Goal: Task Accomplishment & Management: Complete application form

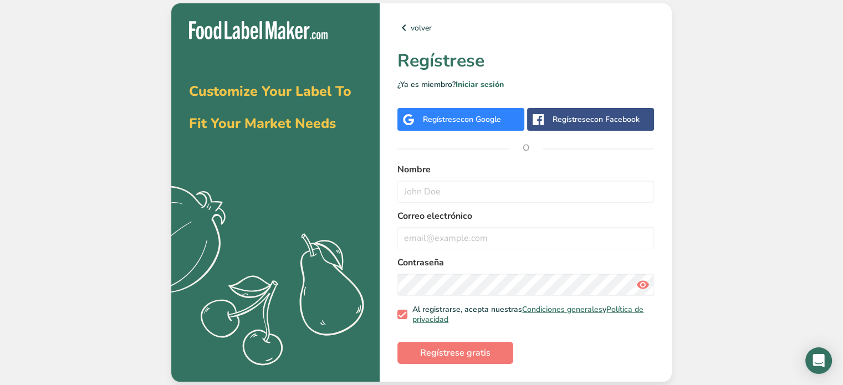
click at [480, 128] on div "Regístrese con Google" at bounding box center [460, 119] width 127 height 23
click at [480, 124] on span "con Google" at bounding box center [480, 119] width 40 height 11
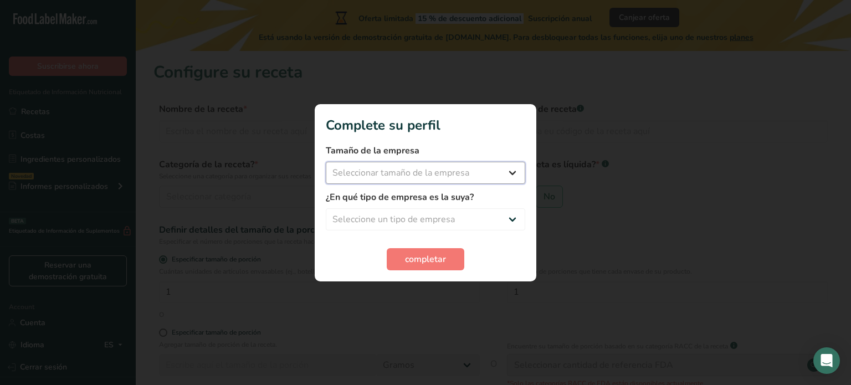
click at [497, 178] on select "Seleccionar tamaño de la empresa Menos de 10 empleados De 10 a 50 empleados De …" at bounding box center [425, 173] width 199 height 22
click at [488, 137] on section "Complete su perfil Tamaño de la empresa Seleccionar tamaño de la empresa Menos …" at bounding box center [426, 192] width 222 height 177
click at [568, 216] on div at bounding box center [425, 192] width 851 height 385
click at [424, 167] on select "Seleccionar tamaño de la empresa Menos de 10 empleados De 10 a 50 empleados De …" at bounding box center [425, 173] width 199 height 22
select select "1"
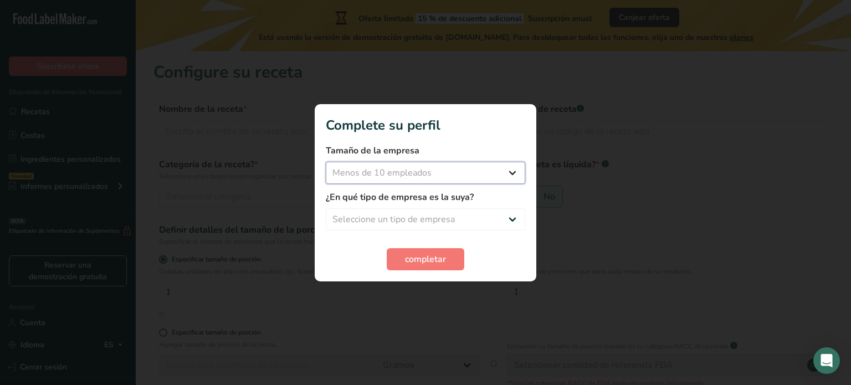
click at [326, 162] on select "Seleccionar tamaño de la empresa Menos de 10 empleados De 10 a 50 empleados De …" at bounding box center [425, 173] width 199 height 22
click at [377, 207] on div "¿En qué tipo de empresa es la suya? Seleccione un tipo de empresa Fabricante de…" at bounding box center [425, 211] width 199 height 40
click at [359, 213] on select "Seleccione un tipo de empresa Fabricante de alimentos envasados Restaurante y c…" at bounding box center [425, 219] width 199 height 22
select select "3"
click at [326, 208] on select "Seleccione un tipo de empresa Fabricante de alimentos envasados Restaurante y c…" at bounding box center [425, 219] width 199 height 22
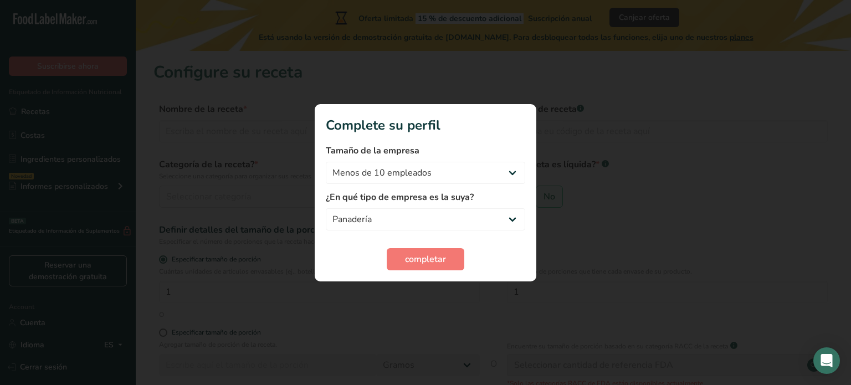
click at [414, 270] on section "Complete su perfil Tamaño de la empresa Menos de 10 empleados De 10 a 50 emplea…" at bounding box center [426, 192] width 222 height 177
click at [414, 266] on button "completar" at bounding box center [426, 259] width 78 height 22
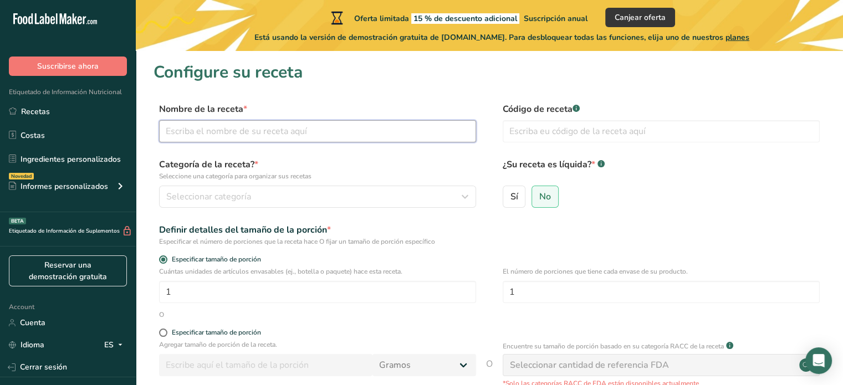
click at [295, 128] on input "text" at bounding box center [317, 131] width 317 height 22
type input "Pan [PERSON_NAME]"
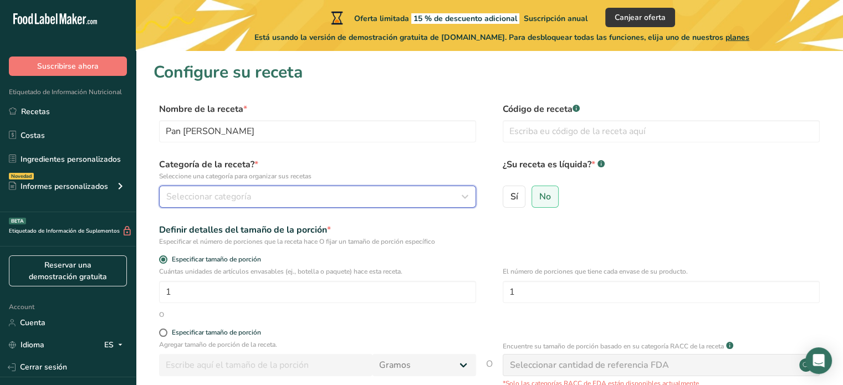
click at [342, 203] on button "Seleccionar categoría" at bounding box center [317, 197] width 317 height 22
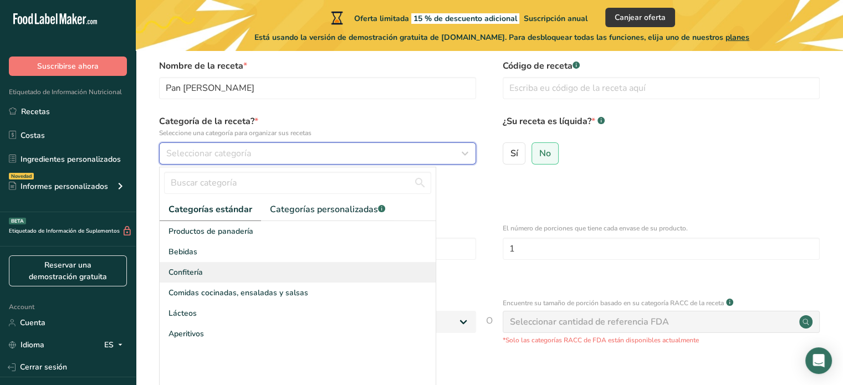
scroll to position [55, 0]
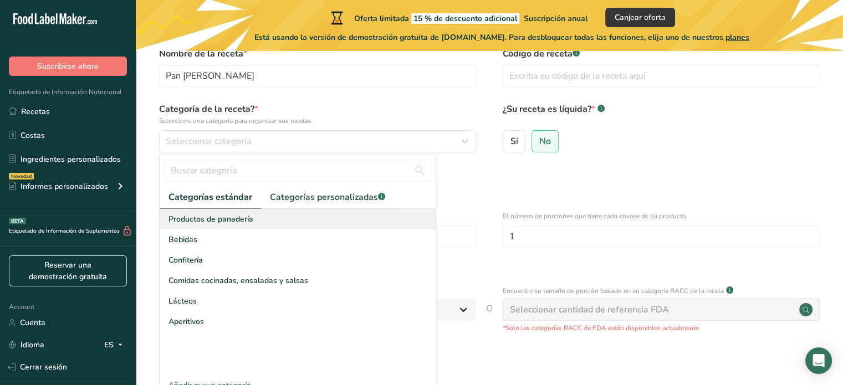
click at [250, 217] on span "Productos de panadería" at bounding box center [210, 219] width 85 height 12
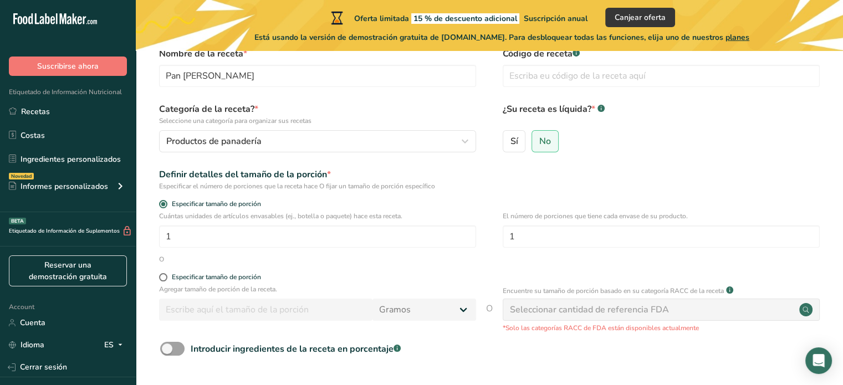
scroll to position [111, 0]
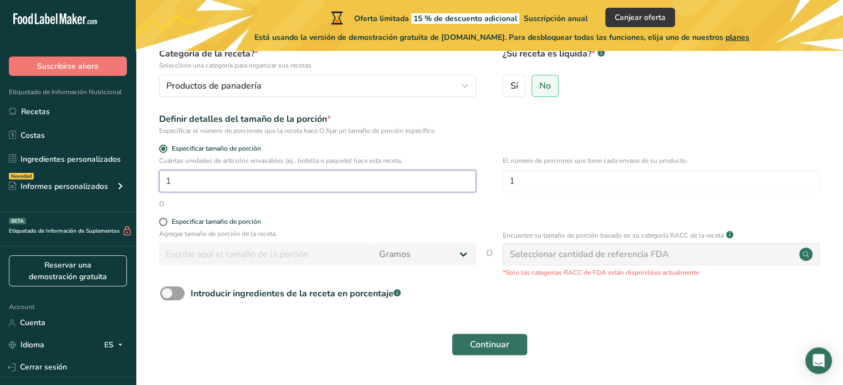
click at [238, 179] on input "1" at bounding box center [317, 181] width 317 height 22
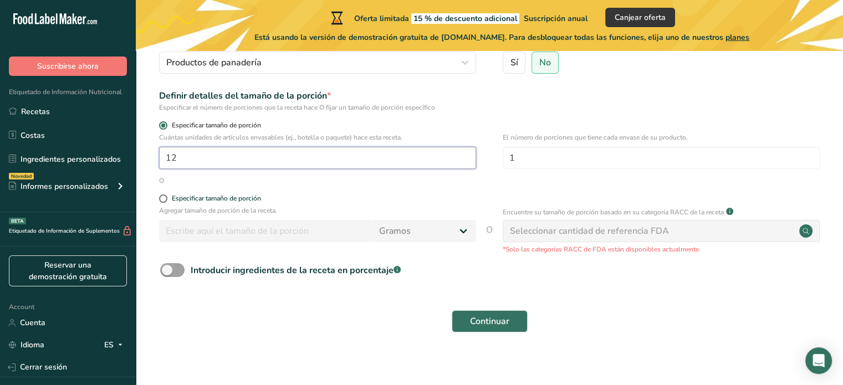
scroll to position [141, 0]
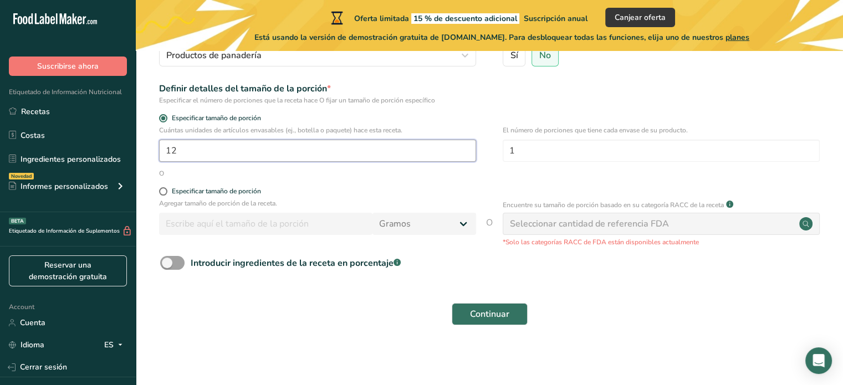
type input "12"
click at [168, 187] on span "Especificar tamaño de porción" at bounding box center [214, 191] width 94 height 8
click at [166, 188] on input "Especificar tamaño de porción" at bounding box center [162, 191] width 7 height 7
radio input "true"
radio input "false"
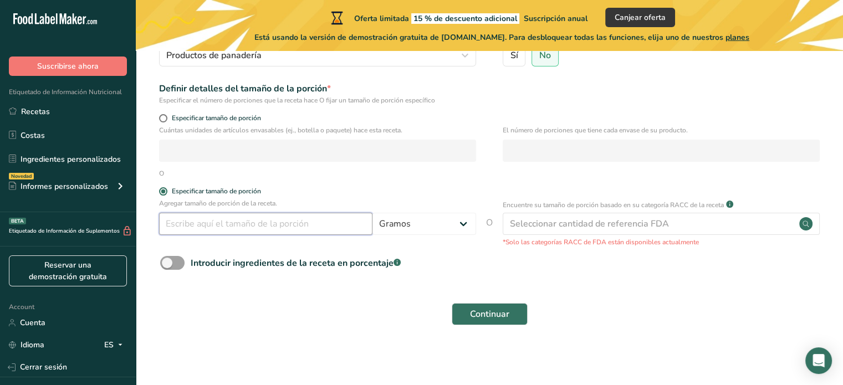
click at [217, 229] on input "number" at bounding box center [265, 224] width 213 height 22
type input "2"
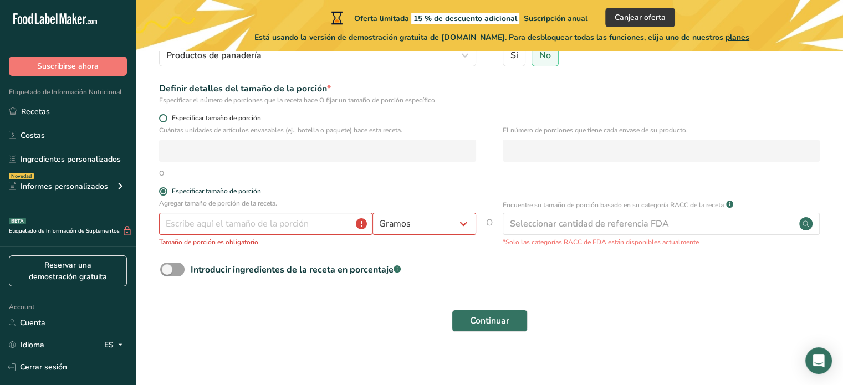
click at [176, 115] on span "Especificar tamaño de porción" at bounding box center [214, 118] width 94 height 8
click at [166, 115] on input "Especificar tamaño de porción" at bounding box center [162, 118] width 7 height 7
radio input "true"
radio input "false"
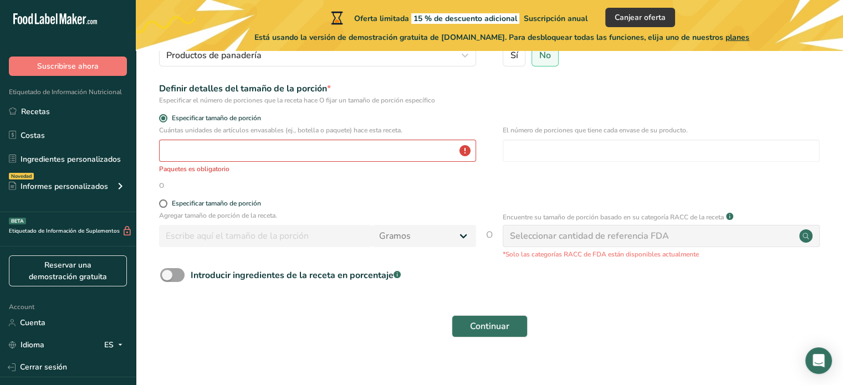
click at [229, 177] on div "Cuántas unidades de artículos envasables (ej., botella o paquete) hace esta rec…" at bounding box center [489, 152] width 672 height 55
click at [234, 161] on input "number" at bounding box center [317, 151] width 317 height 22
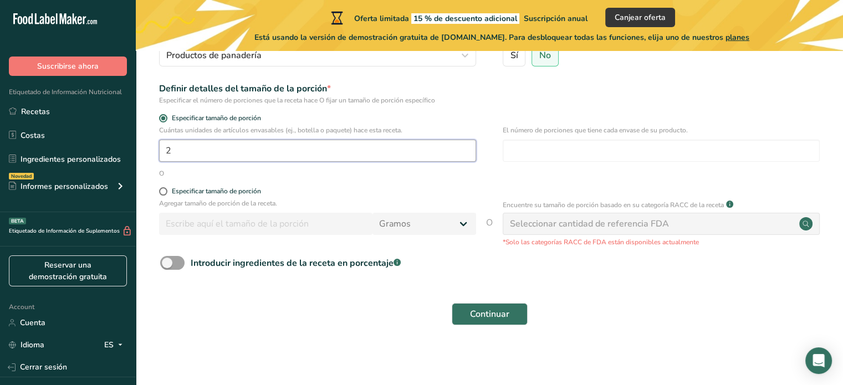
type input "1"
type input "18"
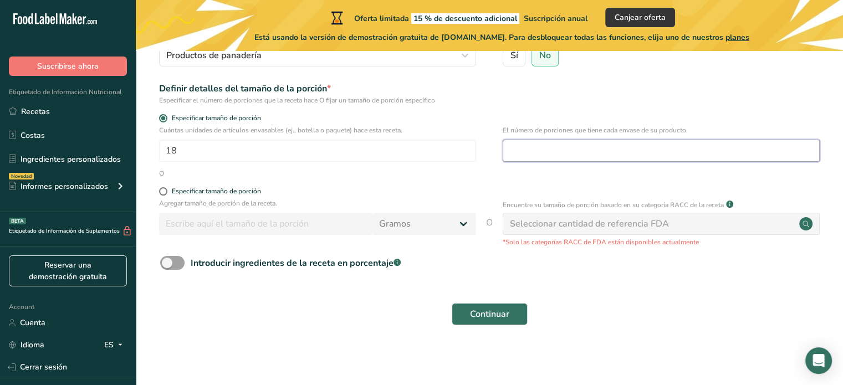
click at [676, 152] on input "number" at bounding box center [661, 151] width 317 height 22
type input "34"
click at [670, 304] on div "Continuar" at bounding box center [489, 313] width 672 height 35
click at [663, 230] on div "Seleccionar cantidad de referencia FDA" at bounding box center [661, 224] width 317 height 22
click at [802, 230] on div "Seleccionar cantidad de referencia FDA" at bounding box center [661, 224] width 317 height 22
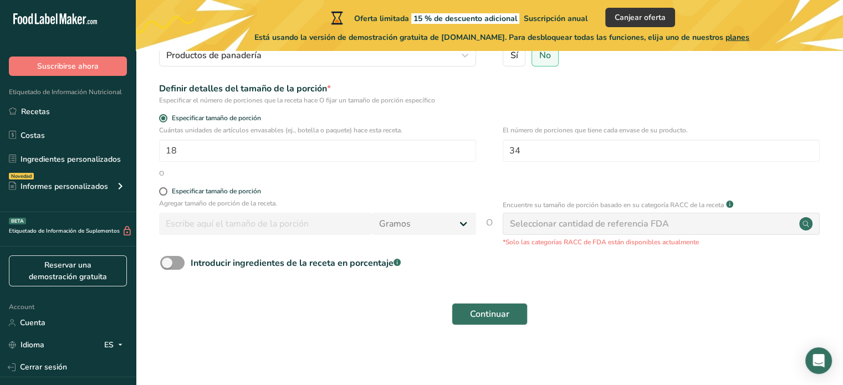
click at [756, 230] on div "Seleccionar cantidad de referencia FDA" at bounding box center [661, 224] width 317 height 22
click at [146, 249] on section "Configure su receta Nombre de la receta * Pan [PERSON_NAME] Código de receta .a…" at bounding box center [489, 130] width 707 height 440
click at [176, 259] on span at bounding box center [172, 263] width 24 height 14
click at [167, 259] on input "Introducir ingredientes de la receta en porcentaje .a-a{fill:#347362;}.b-a{fill…" at bounding box center [163, 262] width 7 height 7
checkbox input "true"
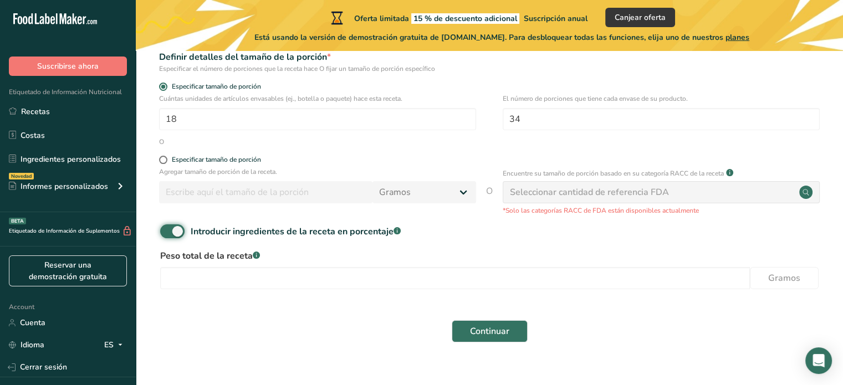
scroll to position [190, 0]
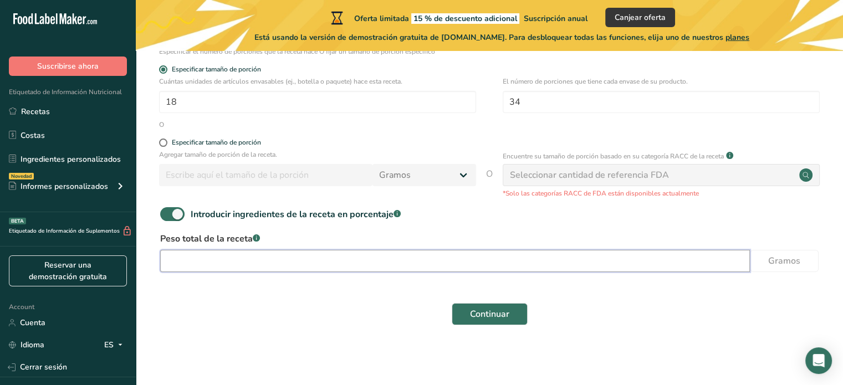
click at [217, 269] on input "number" at bounding box center [455, 261] width 590 height 22
type input "2000"
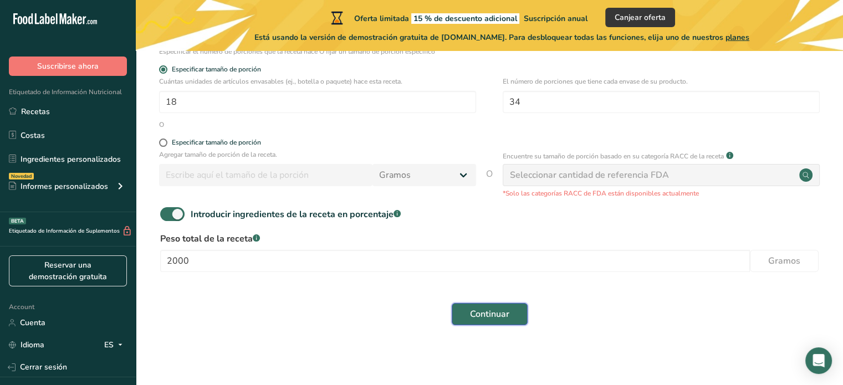
click at [485, 315] on span "Continuar" at bounding box center [489, 313] width 39 height 13
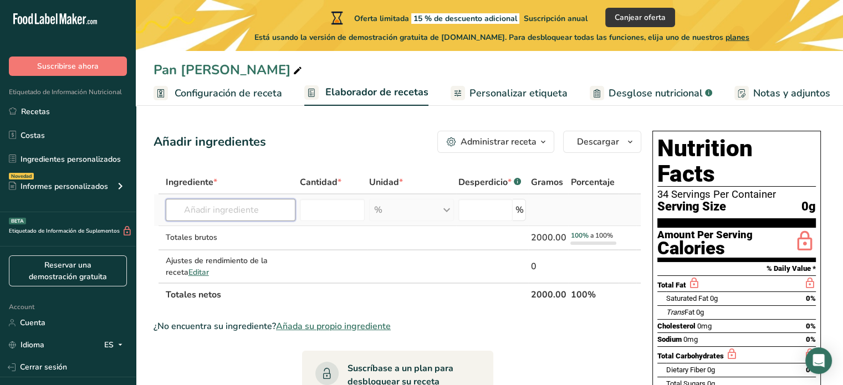
click at [277, 213] on input "text" at bounding box center [231, 210] width 130 height 22
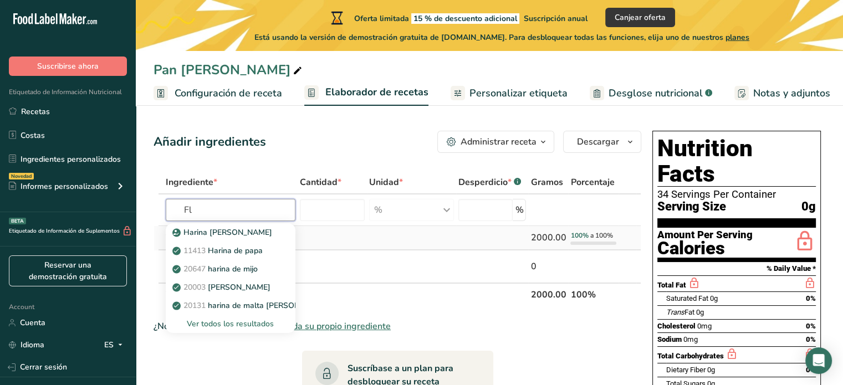
type input "F"
type input "harina"
click at [225, 323] on div "Ver todos los resultados" at bounding box center [231, 324] width 112 height 12
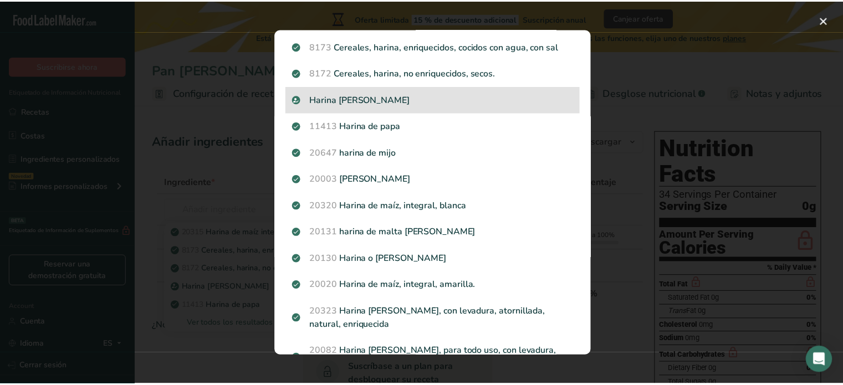
scroll to position [111, 0]
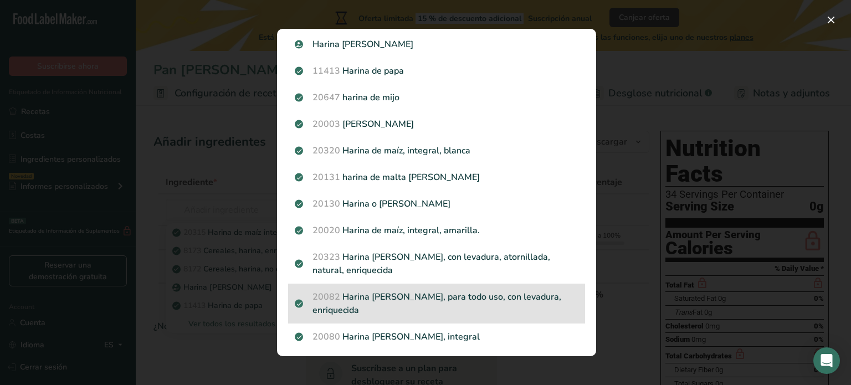
click at [456, 301] on p "20082 Harina [PERSON_NAME], para todo uso, con levadura, enriquecida" at bounding box center [437, 303] width 284 height 27
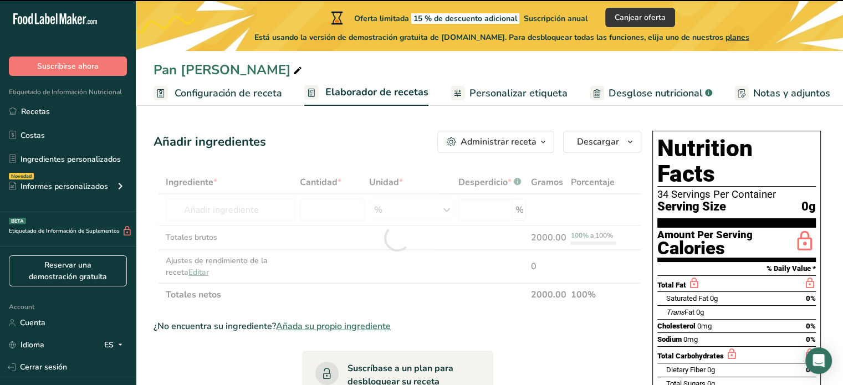
type input "0"
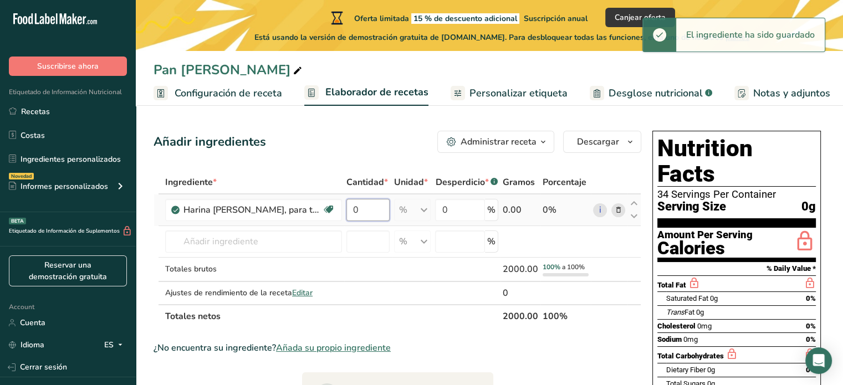
click at [376, 212] on input "0" at bounding box center [367, 210] width 43 height 22
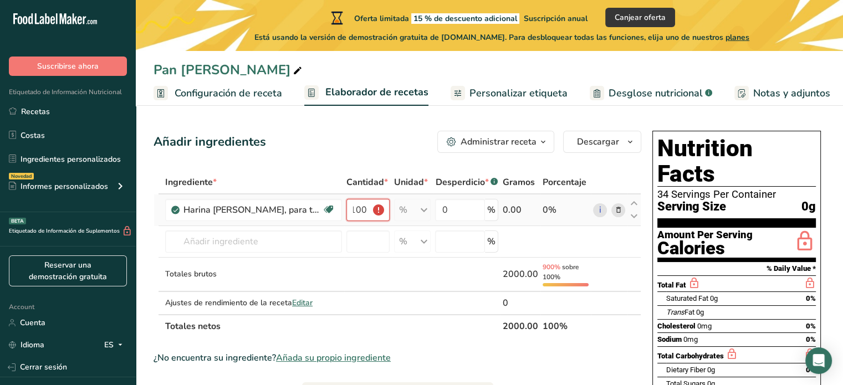
scroll to position [0, 0]
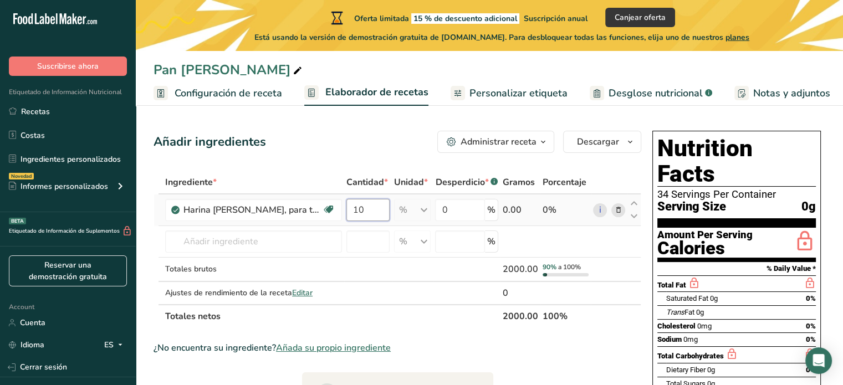
type input "1"
click at [410, 210] on div "Ingrediente * Cantidad * Unidad * Desperdicio * .a-a{fill:#347362;}.b-a{fill:#f…" at bounding box center [397, 249] width 488 height 157
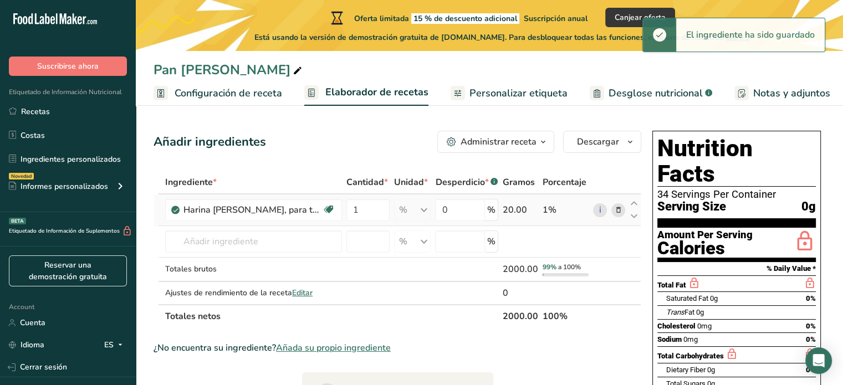
click at [416, 210] on div "% Porciones 1 cup Unidades de peso g kg mg Ver más Unidades de volumen [GEOGRAP…" at bounding box center [412, 210] width 37 height 22
click at [428, 210] on div "% Porciones 1 cup Unidades de peso g kg mg Ver más Unidades de volumen [GEOGRAP…" at bounding box center [412, 210] width 37 height 22
click at [392, 210] on td "% Porciones 1 cup Unidades de peso g kg mg Ver más Unidades de volumen [GEOGRAP…" at bounding box center [413, 210] width 42 height 32
click at [367, 210] on input "1" at bounding box center [367, 210] width 43 height 22
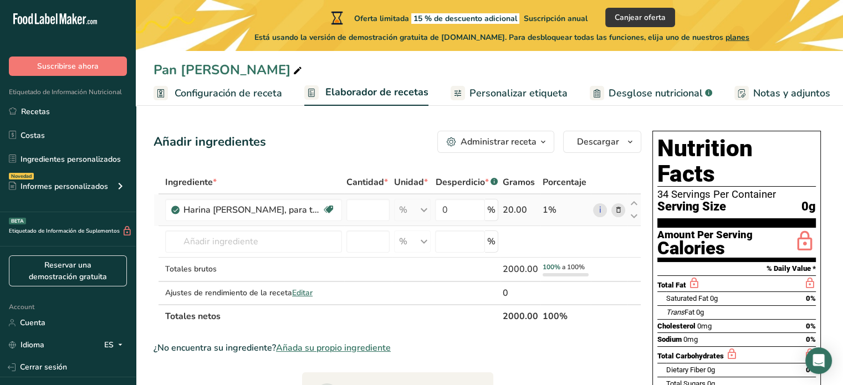
type input "0"
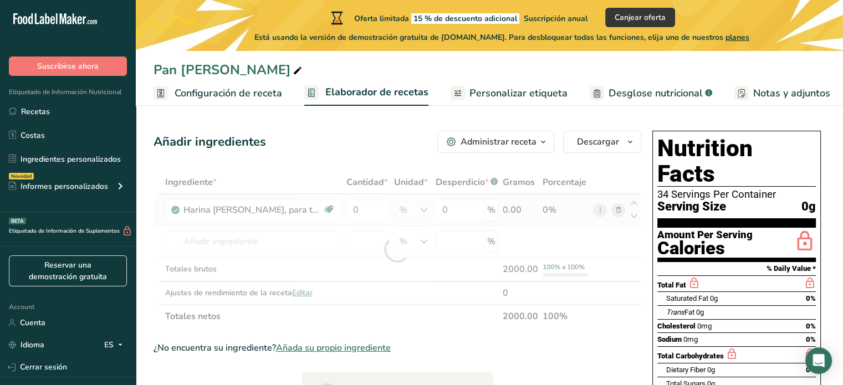
click at [512, 206] on div "Ingrediente * Cantidad * Unidad * Desperdicio * .a-a{fill:#347362;}.b-a{fill:#f…" at bounding box center [397, 249] width 488 height 157
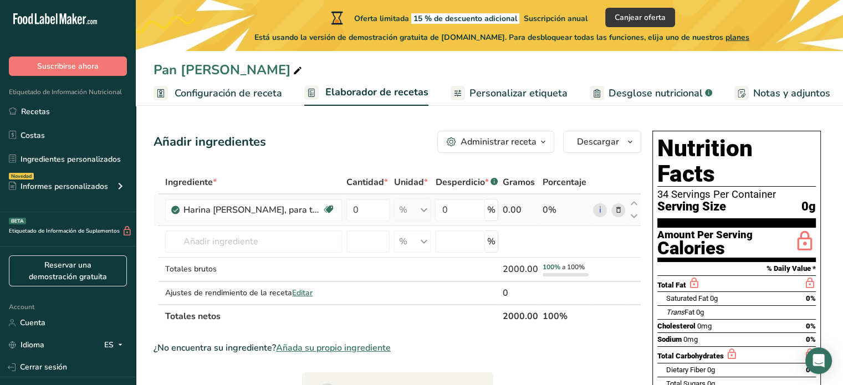
click at [508, 212] on div "0.00" at bounding box center [520, 209] width 35 height 13
click at [510, 212] on div "0.00" at bounding box center [520, 209] width 35 height 13
